Goal: Information Seeking & Learning: Learn about a topic

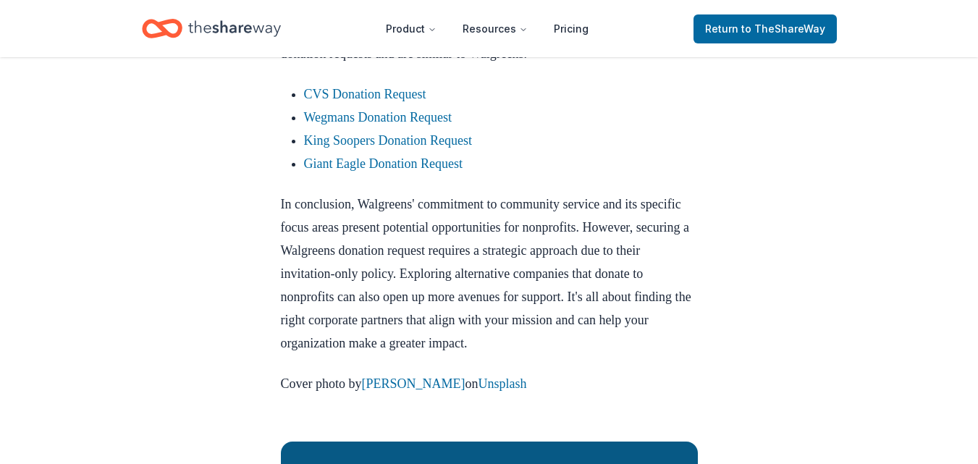
scroll to position [1304, 0]
click at [416, 101] on link "CVS Donation Request" at bounding box center [365, 93] width 122 height 14
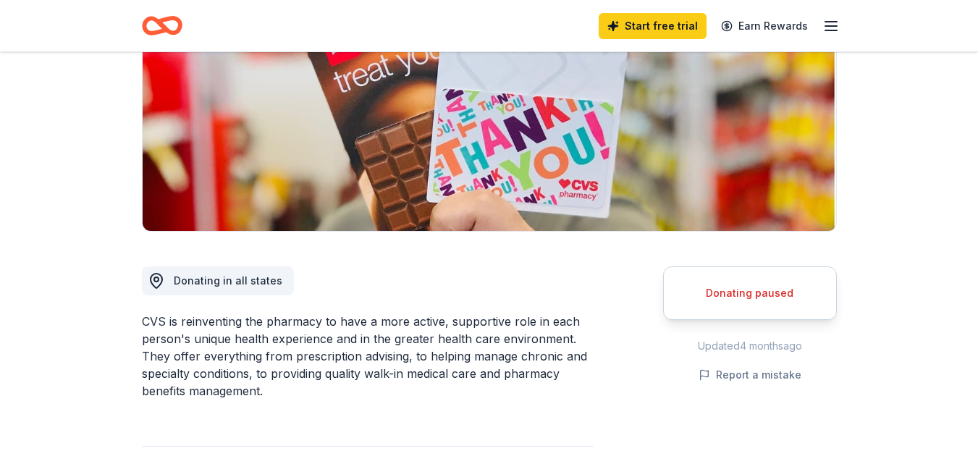
scroll to position [290, 0]
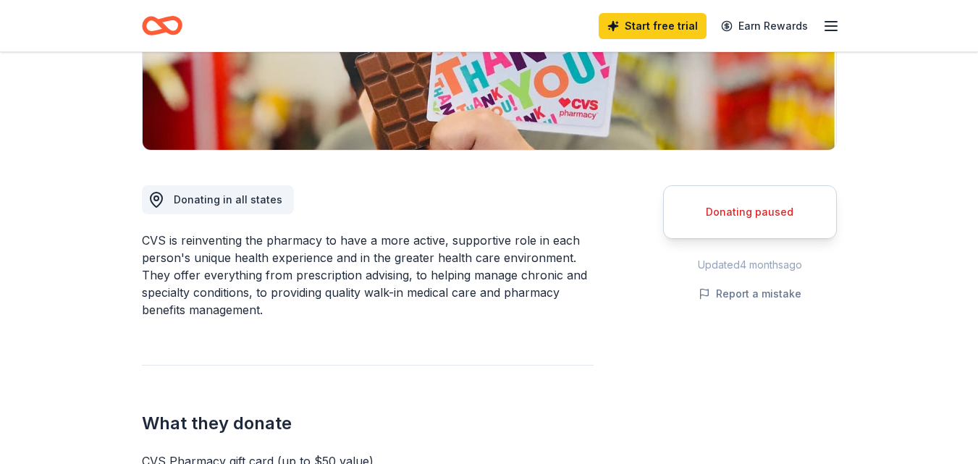
click at [766, 211] on div "Donating paused" at bounding box center [751, 212] width 138 height 17
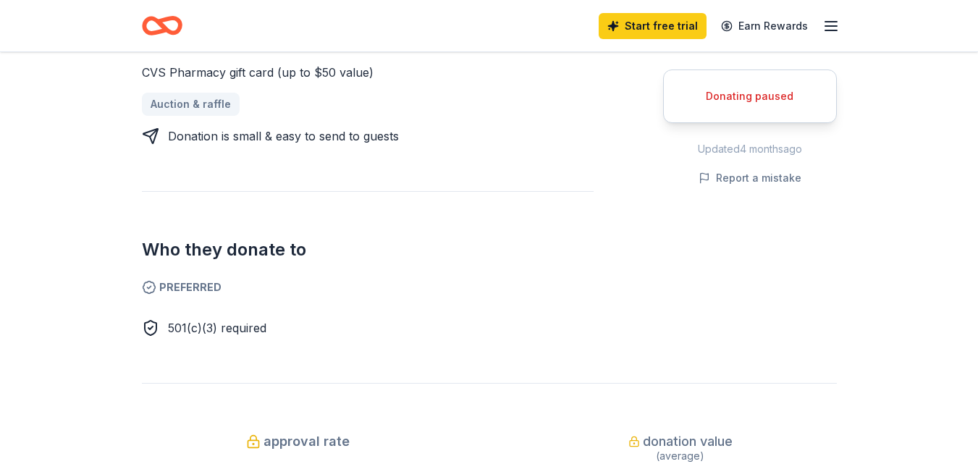
scroll to position [724, 0]
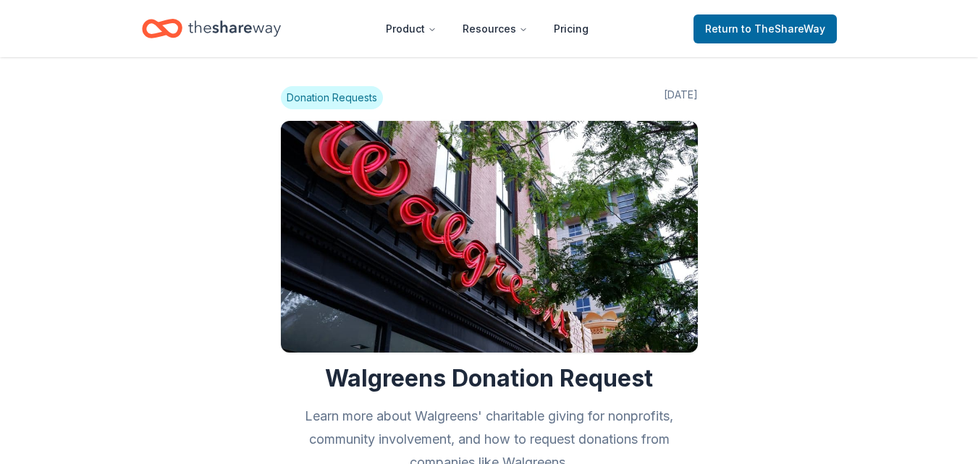
scroll to position [1304, 0]
